Goal: Obtain resource: Download file/media

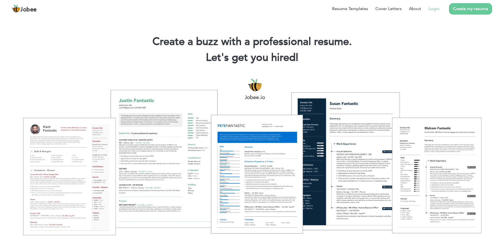
click at [436, 9] on link "Login" at bounding box center [433, 9] width 11 height 6
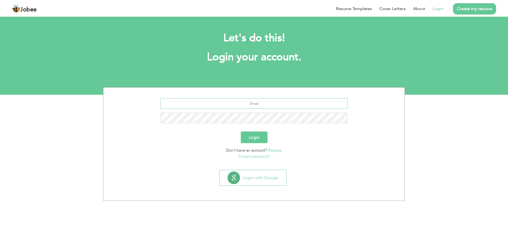
click at [276, 104] on input "text" at bounding box center [253, 103] width 187 height 11
type input "[PERSON_NAME][EMAIL_ADDRESS][DOMAIN_NAME]"
click at [257, 139] on button "Login" at bounding box center [254, 137] width 27 height 12
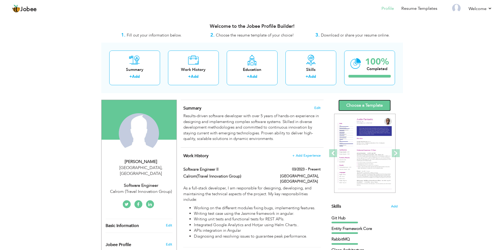
click at [362, 105] on link "Choose a Template" at bounding box center [364, 105] width 52 height 11
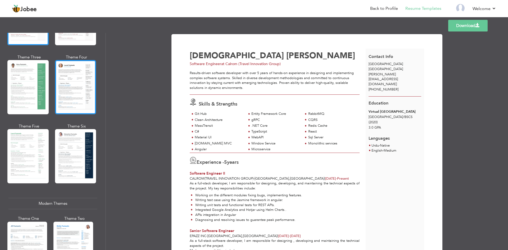
scroll to position [159, 0]
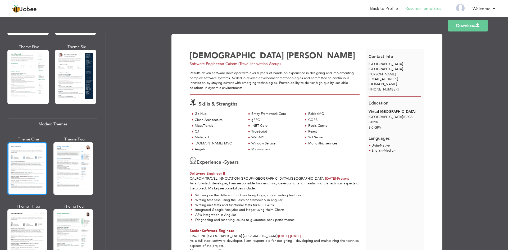
click at [12, 168] on div at bounding box center [27, 168] width 40 height 52
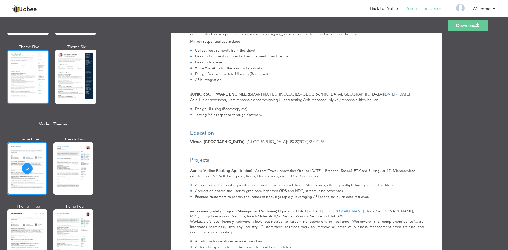
scroll to position [0, 0]
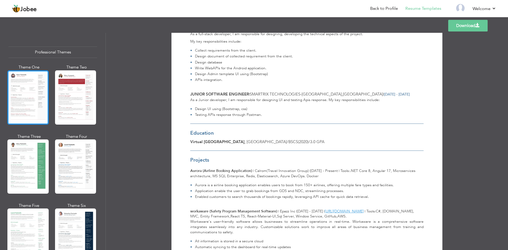
click at [20, 92] on div at bounding box center [27, 97] width 41 height 54
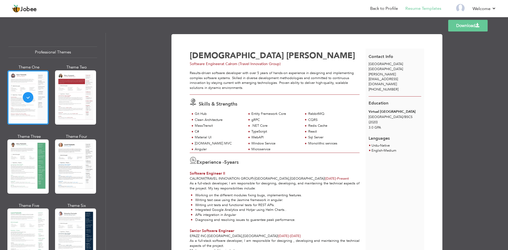
click at [462, 26] on link "Download" at bounding box center [467, 26] width 39 height 12
